Goal: Task Accomplishment & Management: Use online tool/utility

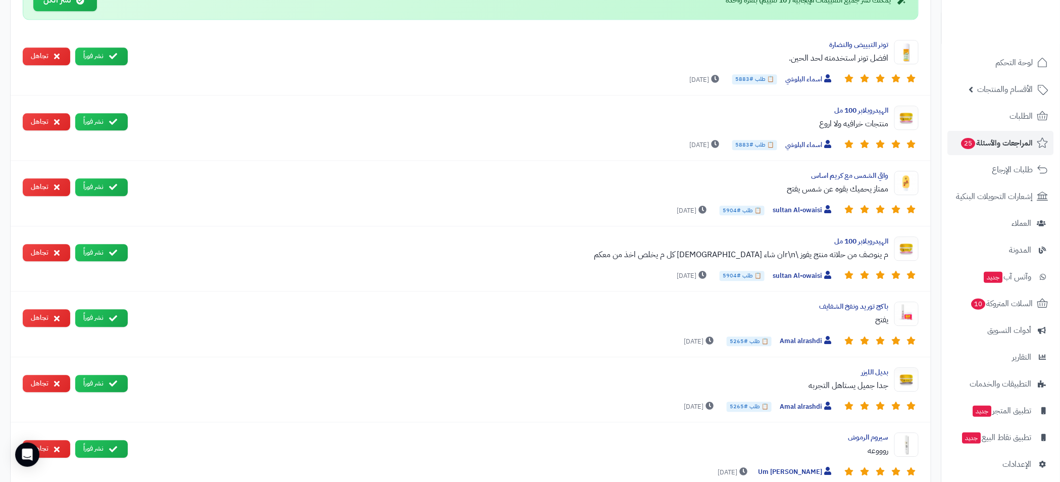
scroll to position [1136, 0]
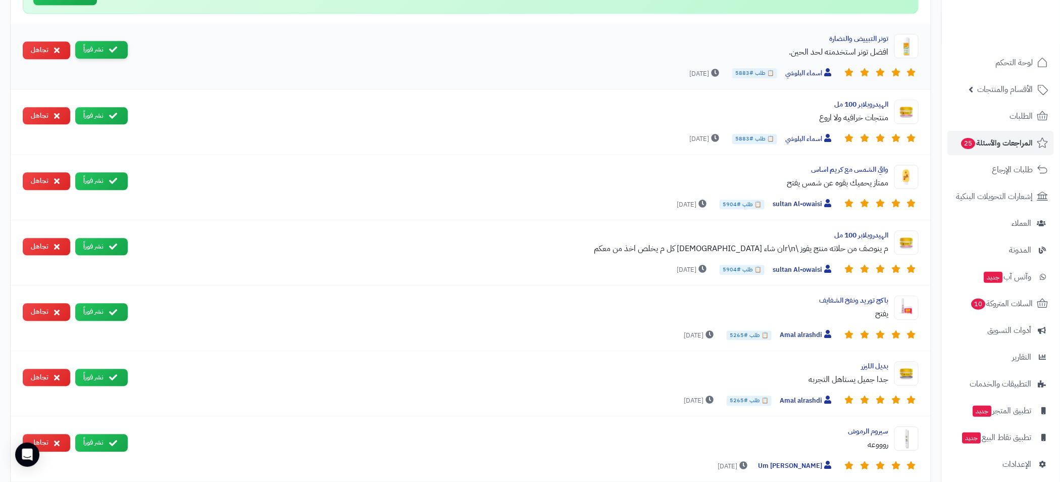
click at [98, 50] on button "نشر فوراً" at bounding box center [101, 50] width 53 height 18
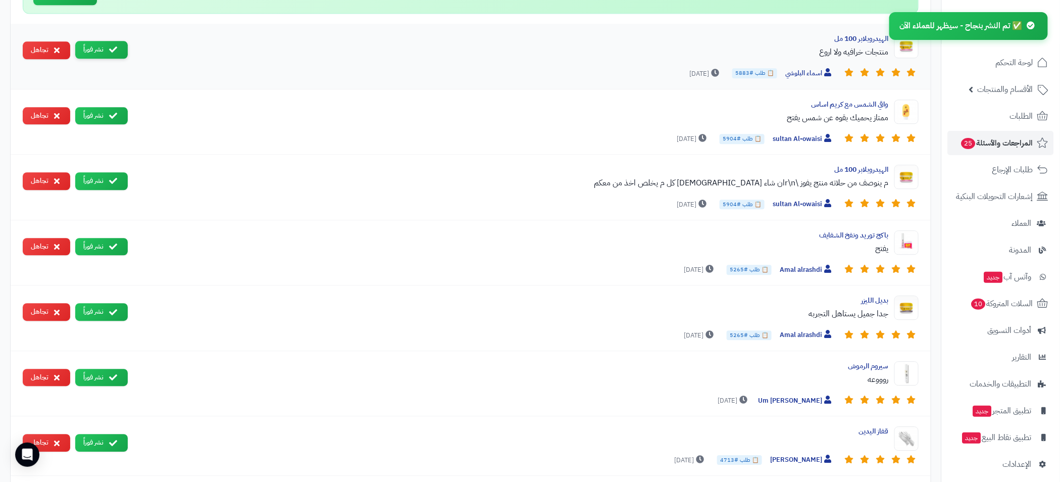
click at [106, 48] on button "نشر فوراً" at bounding box center [101, 50] width 53 height 18
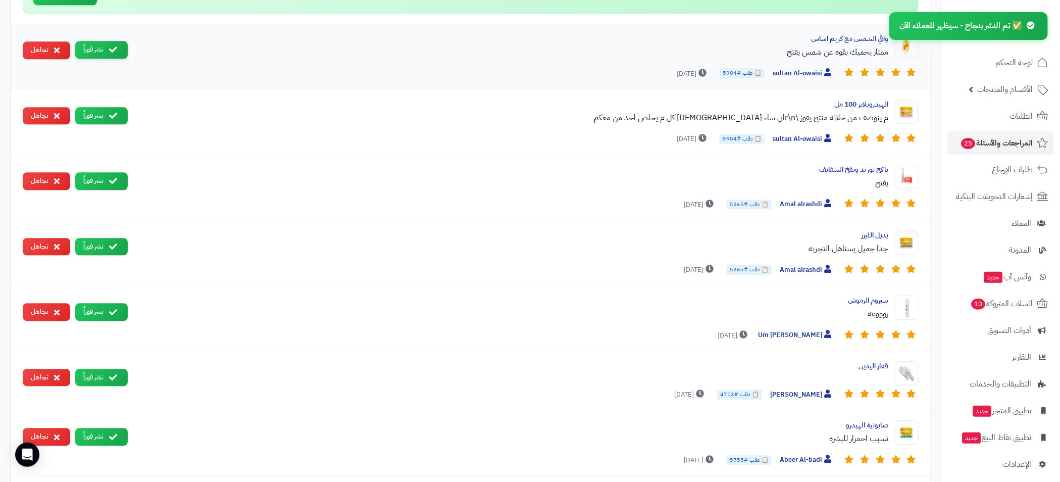
click at [118, 43] on button "نشر فوراً" at bounding box center [101, 50] width 53 height 18
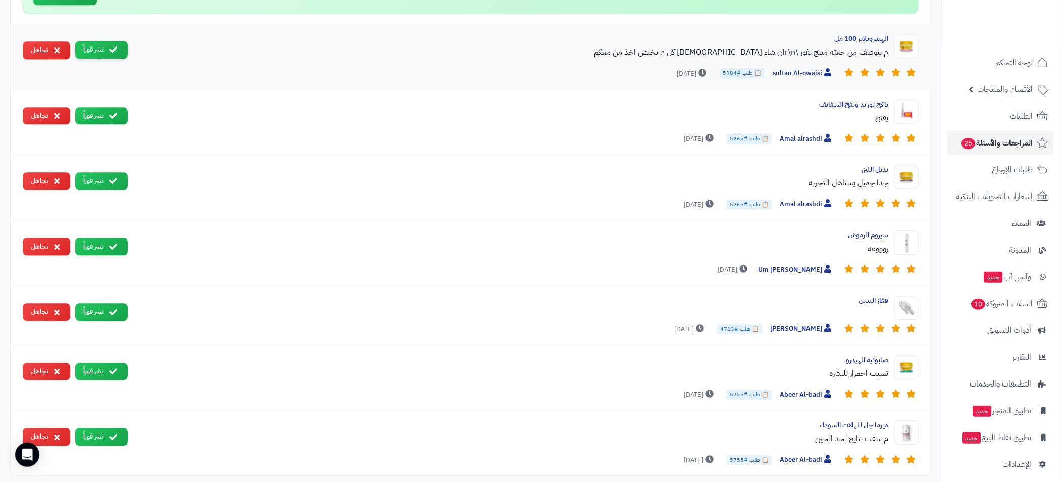
click at [114, 51] on button "نشر فوراً" at bounding box center [101, 50] width 53 height 18
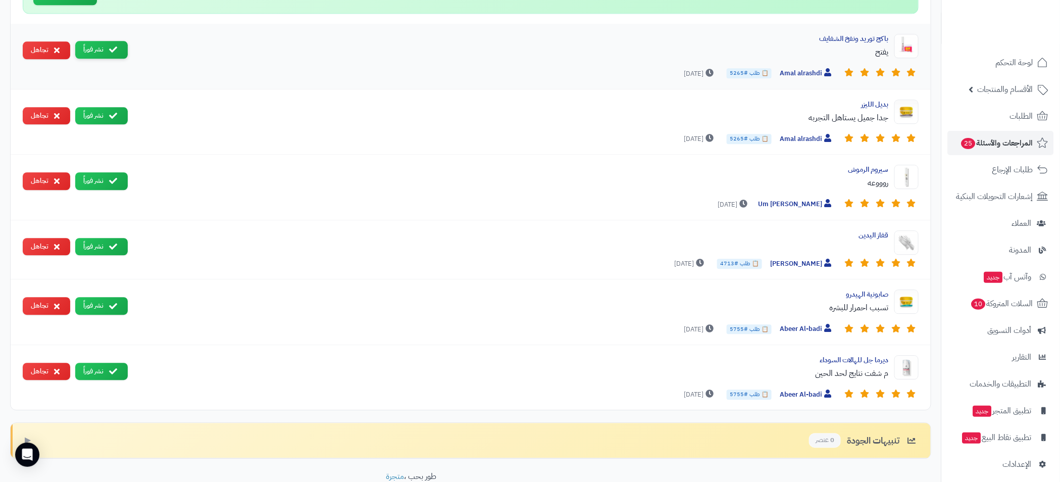
click at [112, 45] on icon at bounding box center [113, 49] width 8 height 8
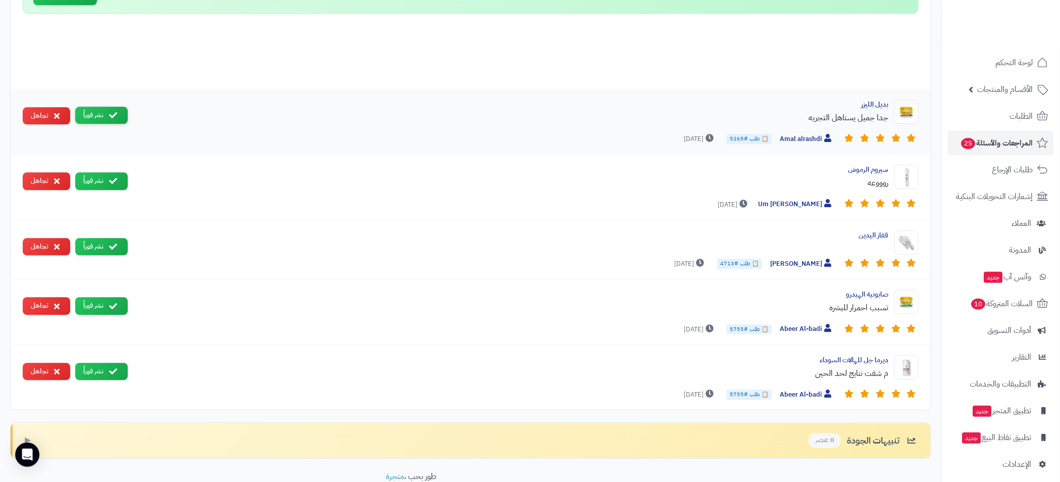
scroll to position [1126, 0]
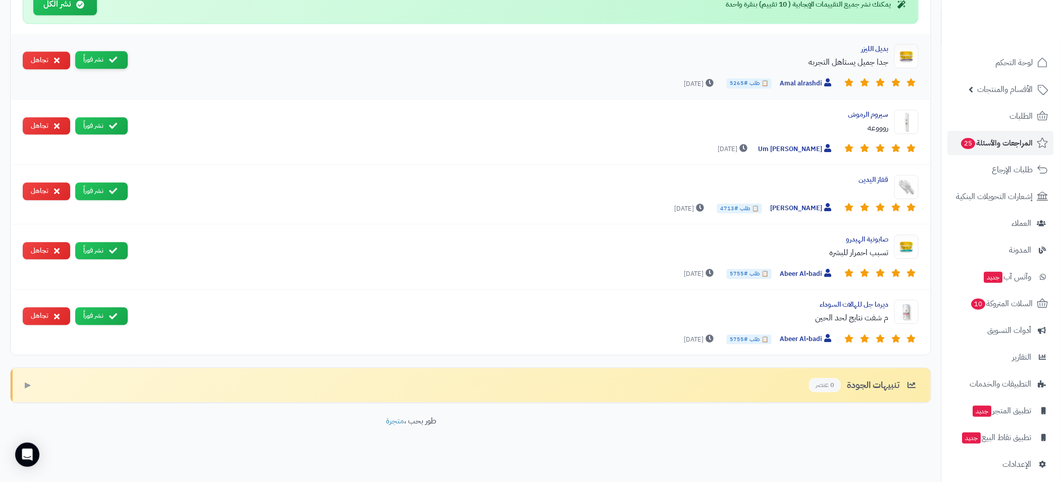
click at [109, 56] on icon at bounding box center [113, 60] width 8 height 8
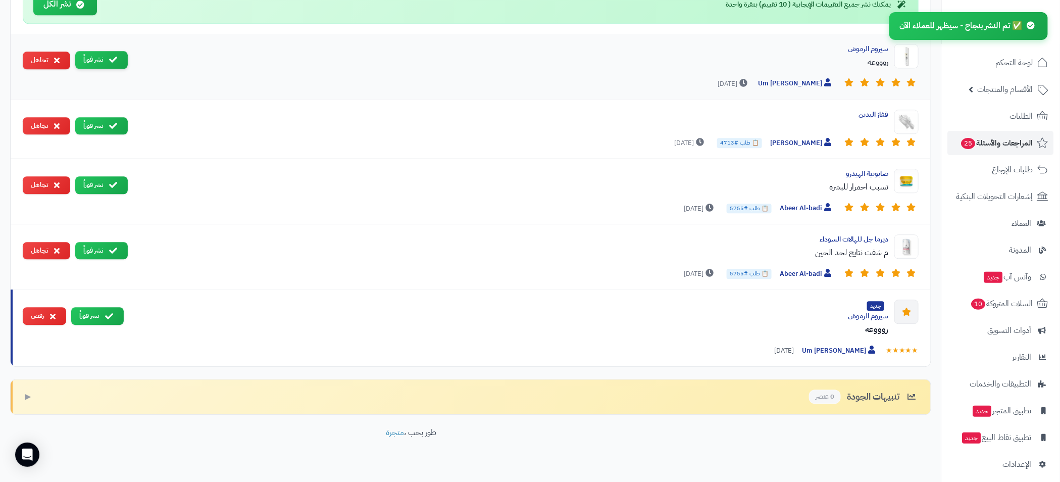
click at [107, 54] on button "نشر فوراً" at bounding box center [101, 60] width 53 height 18
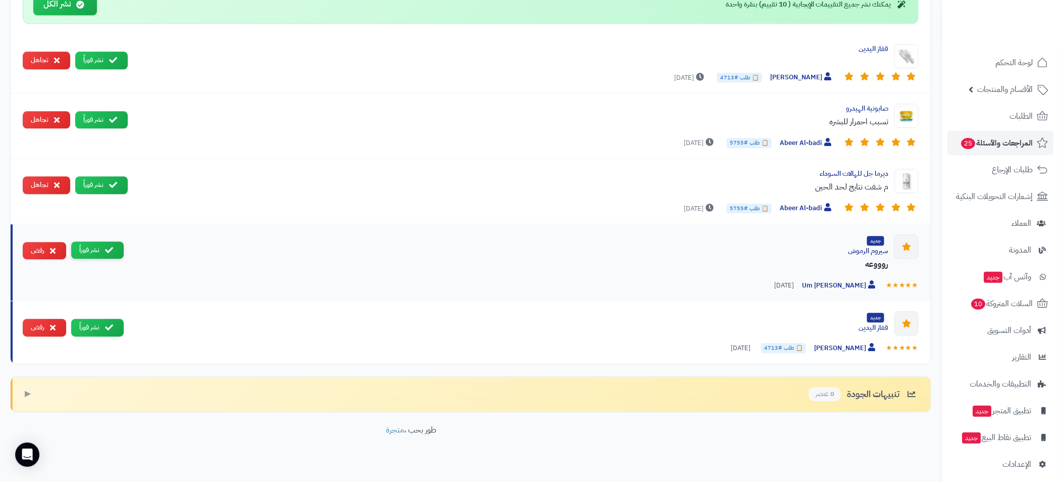
click at [93, 245] on button "نشر فوراً" at bounding box center [97, 250] width 53 height 18
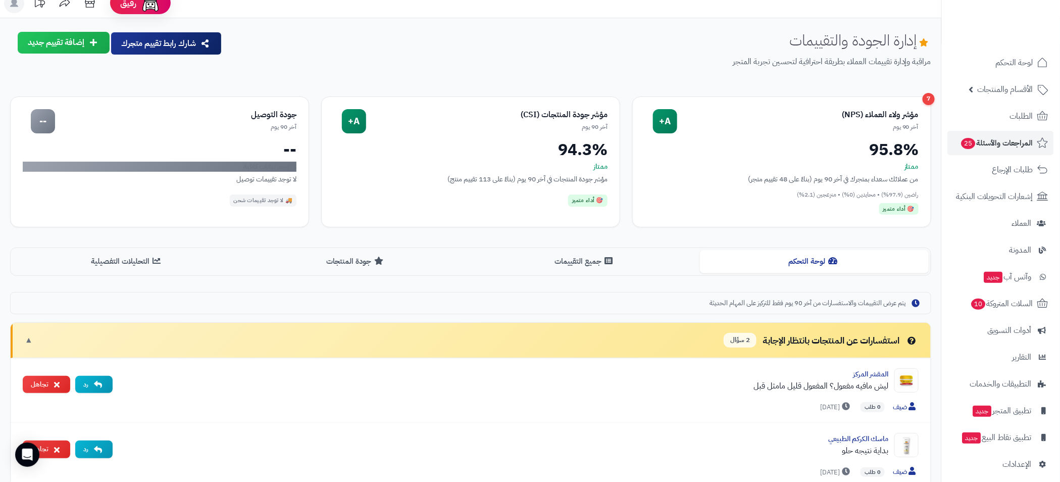
scroll to position [0, 0]
